Goal: Transaction & Acquisition: Purchase product/service

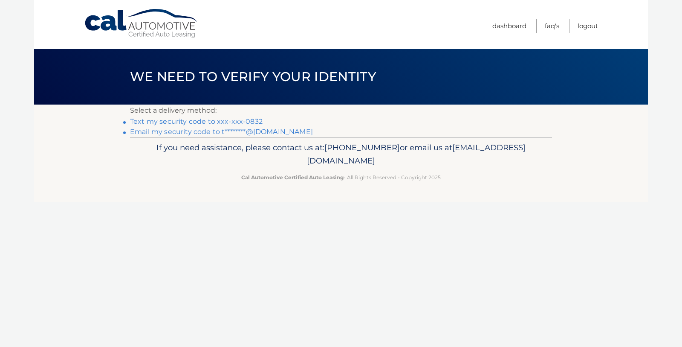
click at [229, 122] on link "Text my security code to xxx-xxx-0832" at bounding box center [196, 121] width 133 height 8
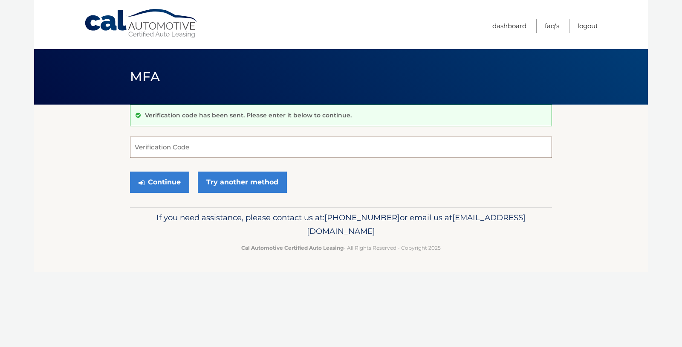
click at [180, 151] on input "Verification Code" at bounding box center [341, 146] width 422 height 21
type input "363673"
click at [172, 175] on button "Continue" at bounding box center [159, 181] width 59 height 21
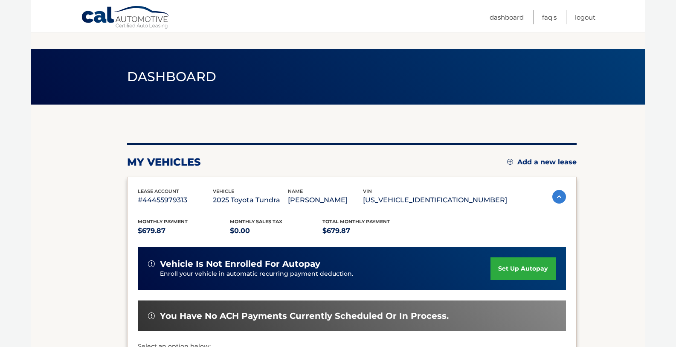
scroll to position [142, 0]
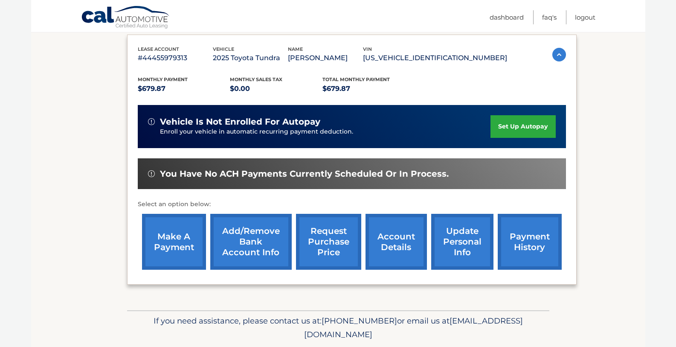
click at [168, 246] on link "make a payment" at bounding box center [174, 242] width 64 height 56
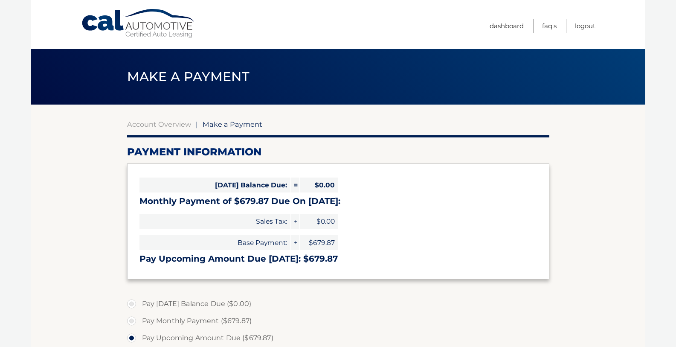
select select "MzFjMTU5ODctMWVkYS00NzliLTkxNWItNTM1Y2E0ODVmMWJm"
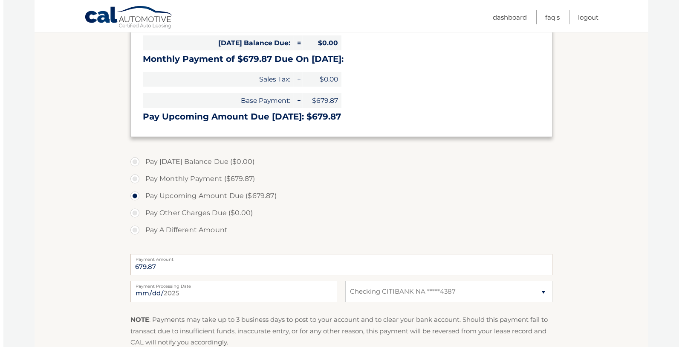
scroll to position [263, 0]
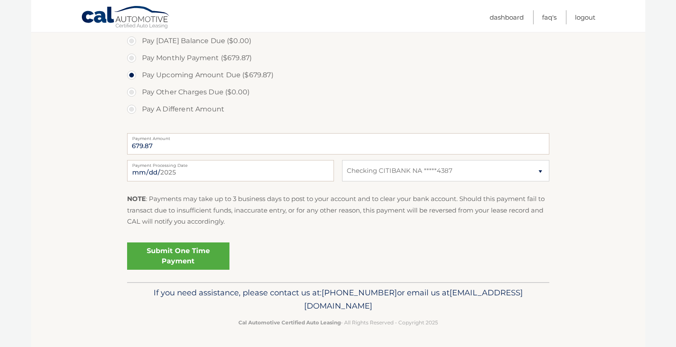
click at [189, 258] on link "Submit One Time Payment" at bounding box center [178, 255] width 102 height 27
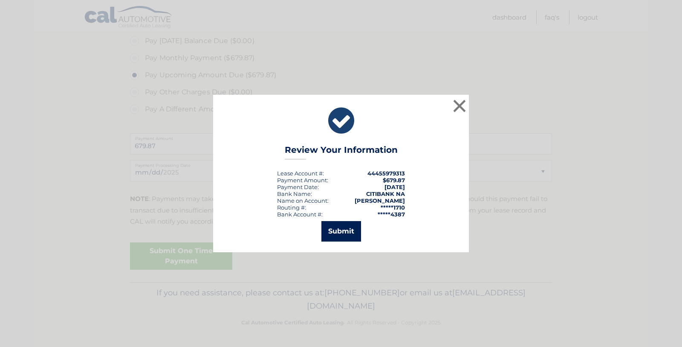
click at [334, 230] on button "Submit" at bounding box center [342, 231] width 40 height 20
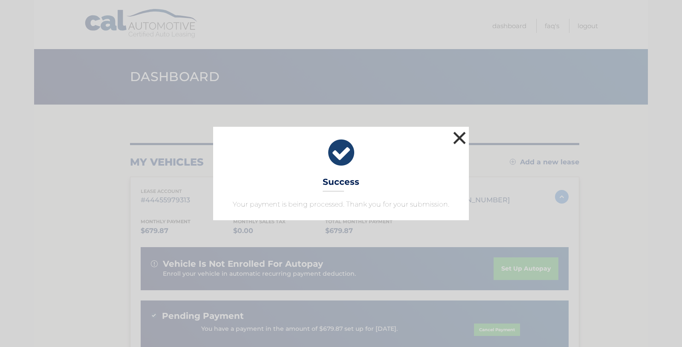
click at [458, 136] on button "×" at bounding box center [459, 137] width 17 height 17
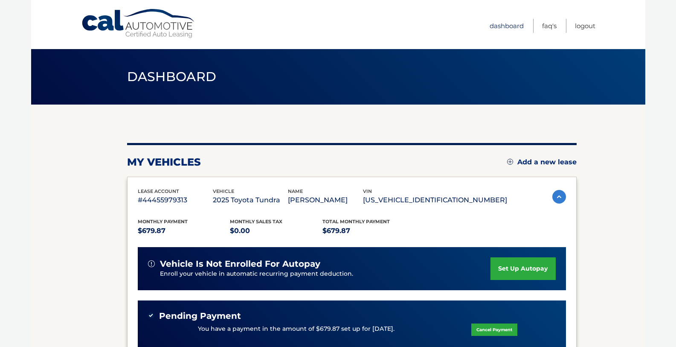
click at [508, 25] on link "Dashboard" at bounding box center [507, 26] width 34 height 14
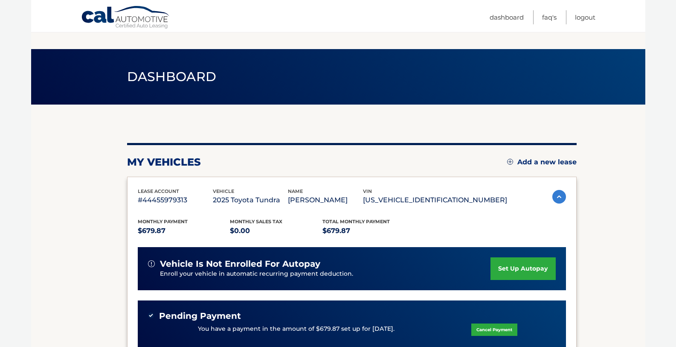
scroll to position [142, 0]
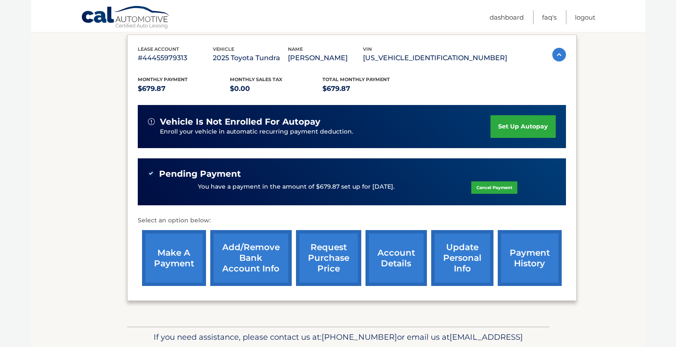
click at [519, 260] on link "payment history" at bounding box center [530, 258] width 64 height 56
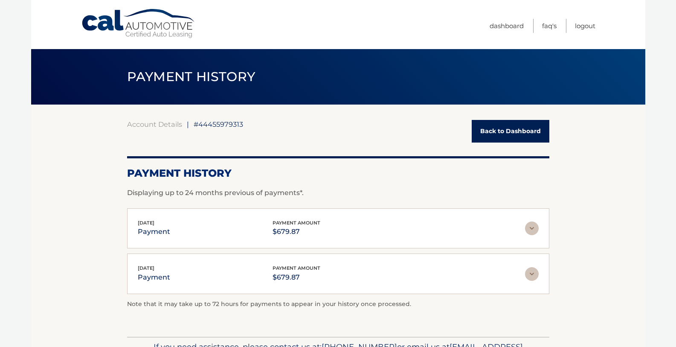
click at [515, 131] on link "Back to Dashboard" at bounding box center [511, 131] width 78 height 23
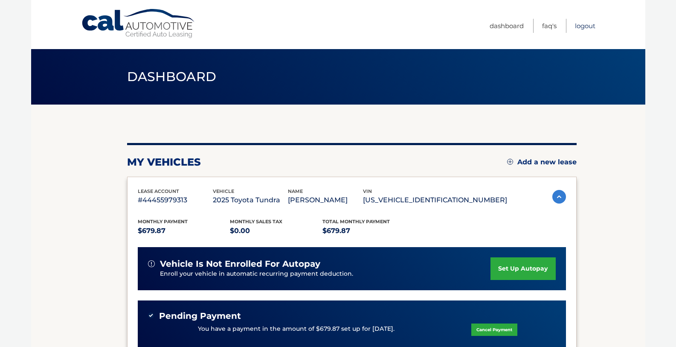
click at [585, 29] on link "Logout" at bounding box center [585, 26] width 20 height 14
